Goal: Check status: Check status

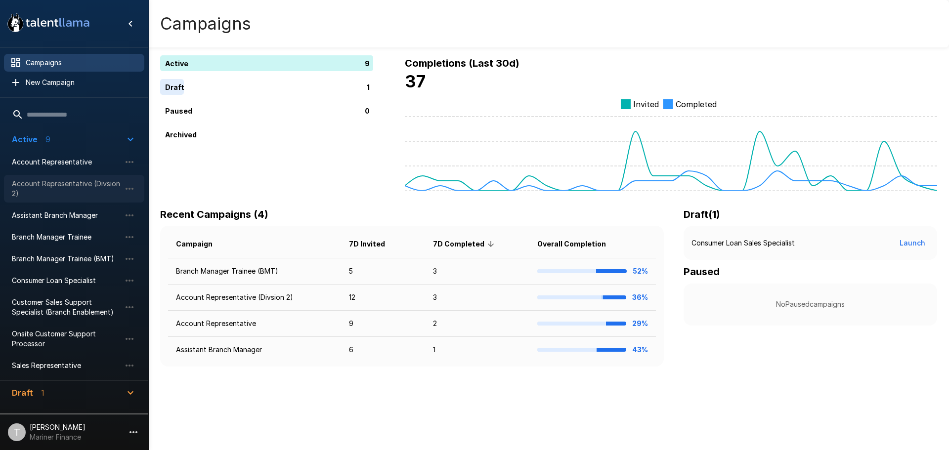
click at [88, 191] on span "Account Representative (Divsion 2)" at bounding box center [66, 189] width 109 height 20
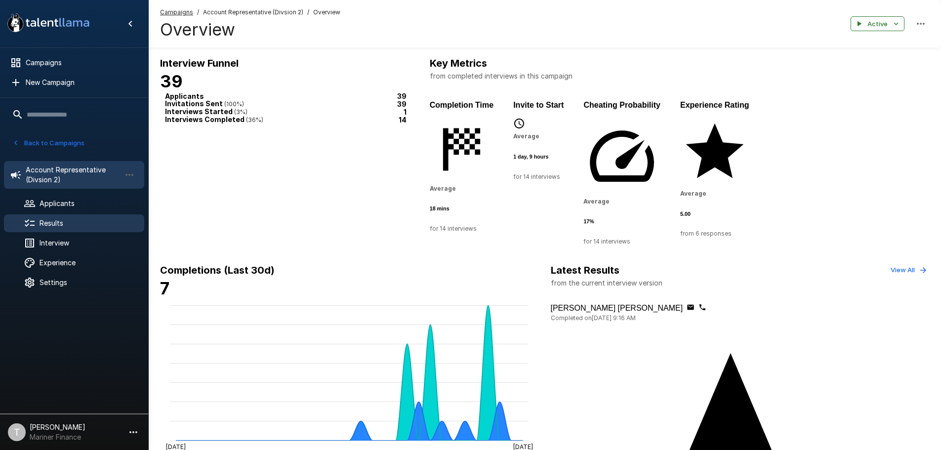
click at [56, 222] on span "Results" at bounding box center [88, 223] width 97 height 10
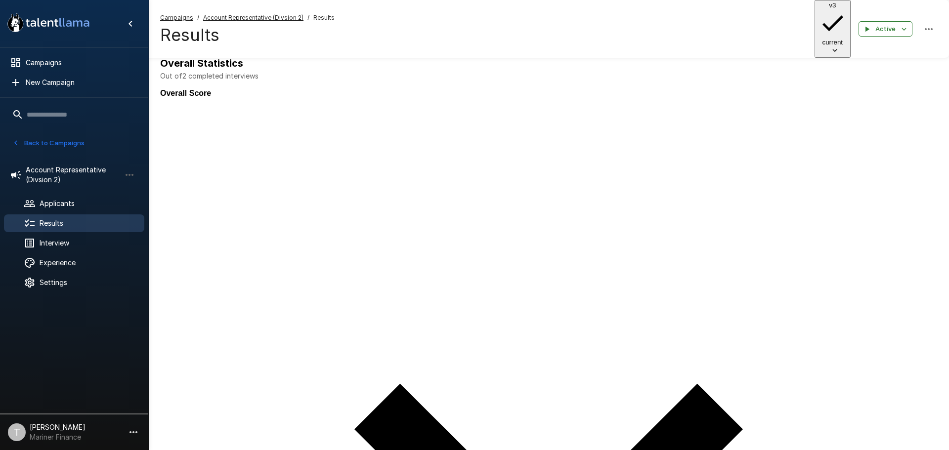
click at [839, 46] on icon "button" at bounding box center [834, 50] width 9 height 9
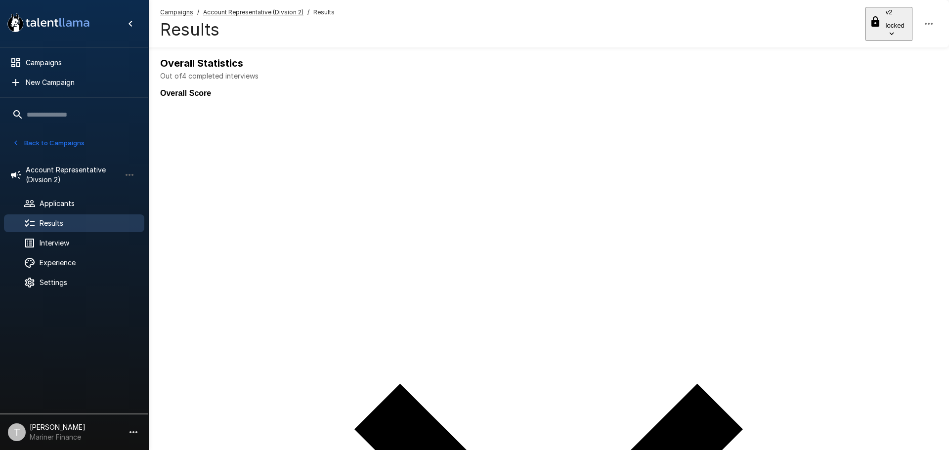
click at [896, 29] on icon "button" at bounding box center [891, 33] width 9 height 9
